Goal: Navigation & Orientation: Find specific page/section

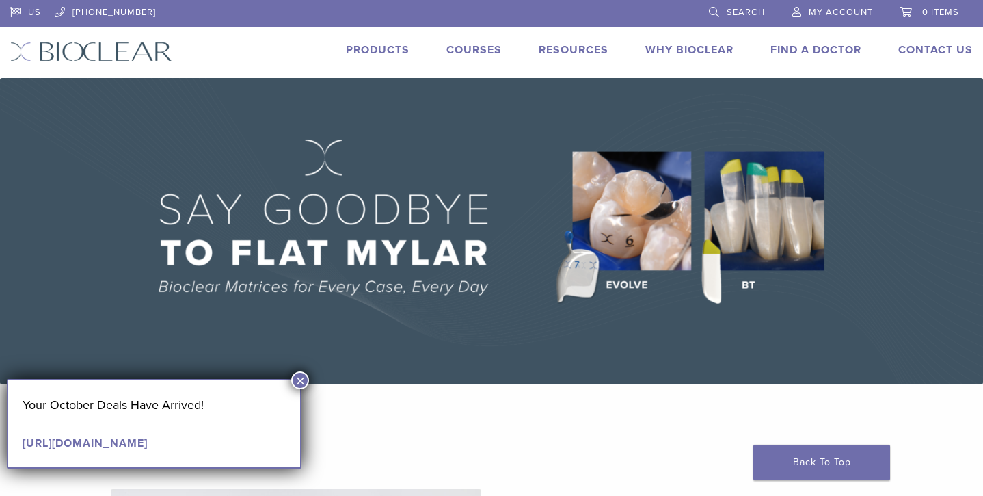
click at [380, 49] on link "Products" at bounding box center [378, 50] width 64 height 14
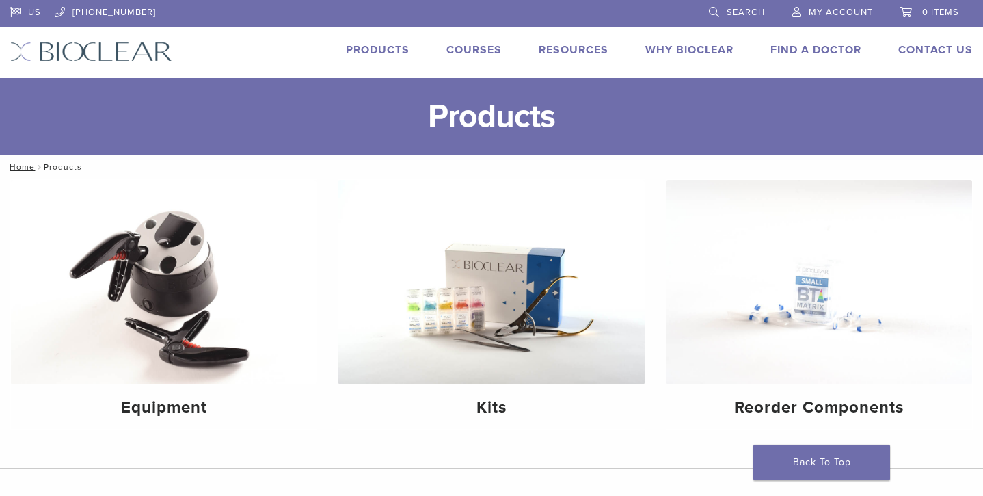
click at [682, 50] on link "Why Bioclear" at bounding box center [689, 50] width 88 height 14
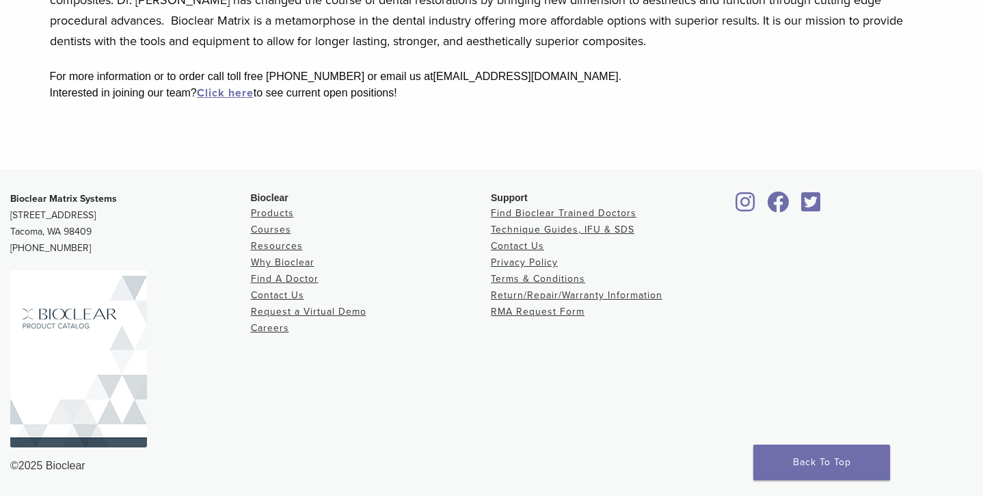
scroll to position [495, 1]
click at [329, 312] on link "Request a Virtual Demo" at bounding box center [309, 312] width 116 height 12
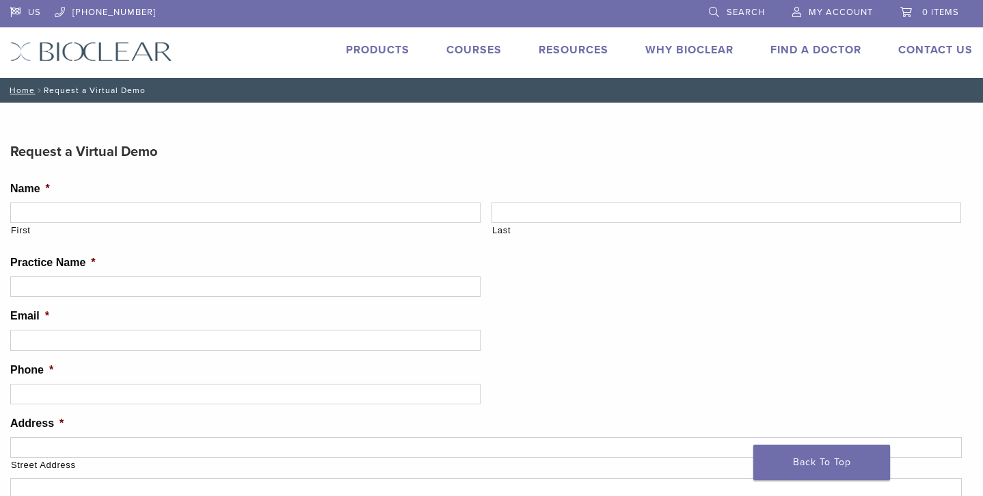
click at [382, 48] on link "Products" at bounding box center [378, 50] width 64 height 14
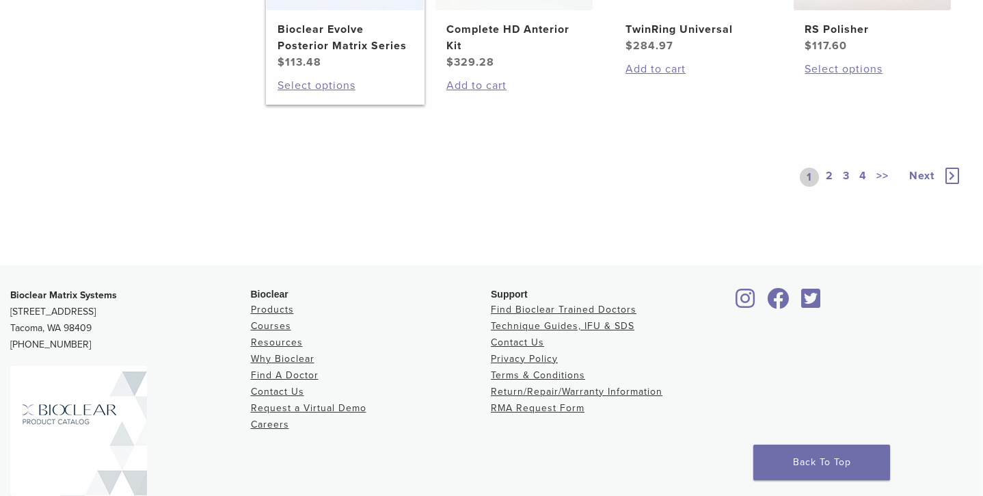
scroll to position [1248, 1]
click at [922, 172] on span "Next" at bounding box center [921, 175] width 25 height 14
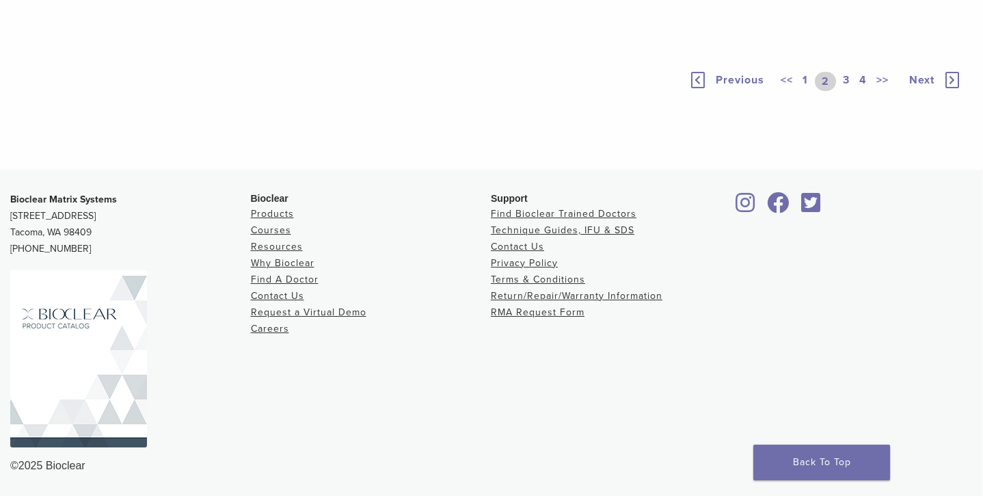
scroll to position [1326, 1]
click at [952, 81] on icon at bounding box center [953, 80] width 14 height 16
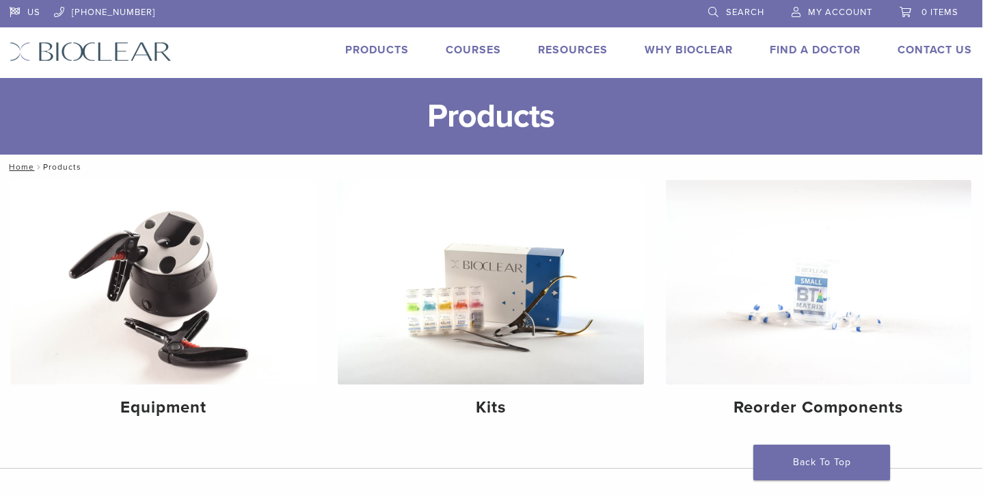
scroll to position [0, 1]
click at [569, 71] on link "Technique Guides, IFU, & SDS" at bounding box center [632, 73] width 183 height 30
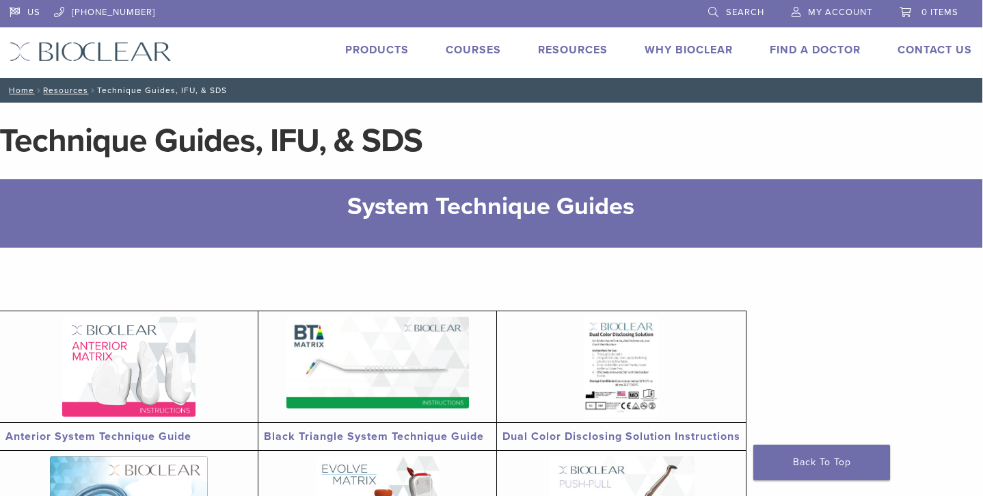
scroll to position [0, 1]
